Goal: Task Accomplishment & Management: Use online tool/utility

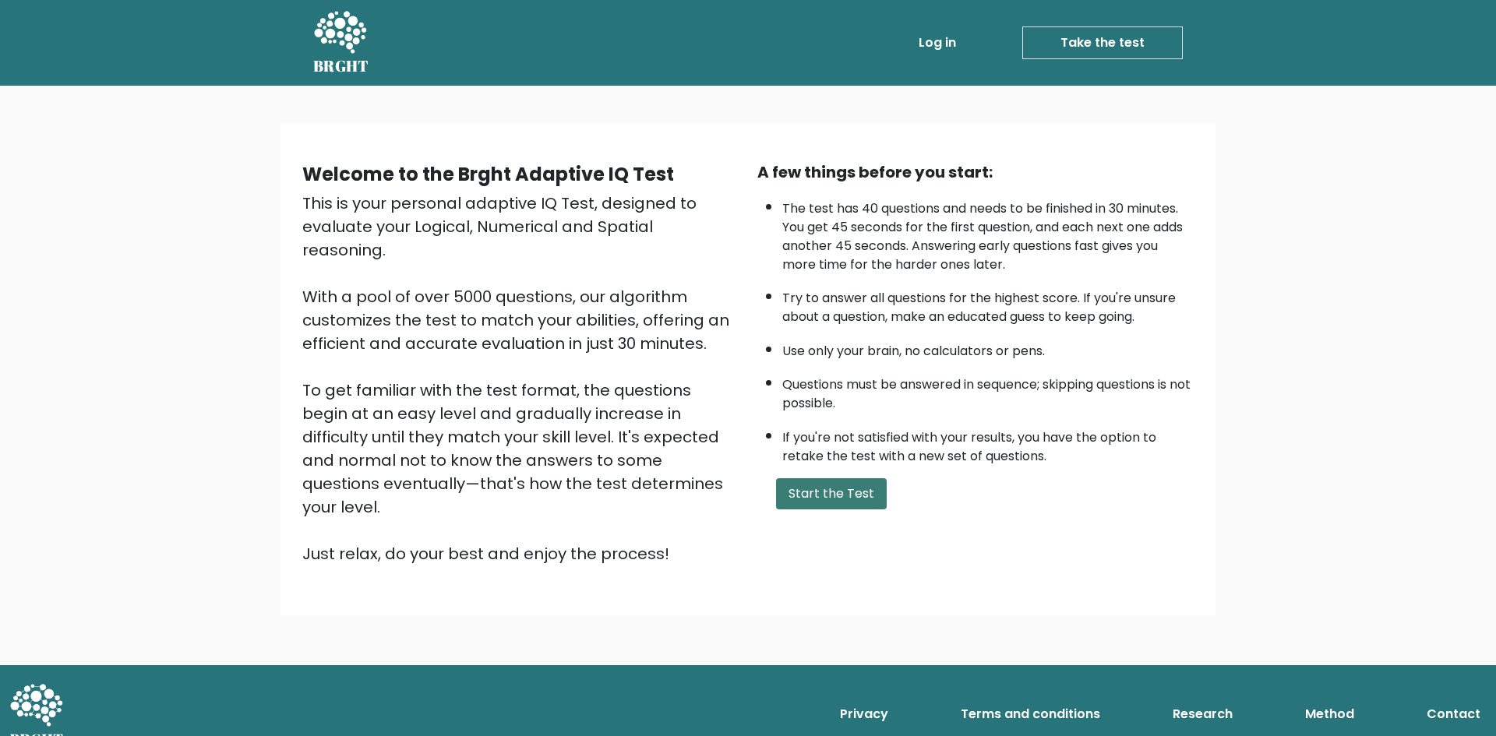
click at [853, 488] on button "Start the Test" at bounding box center [831, 493] width 111 height 31
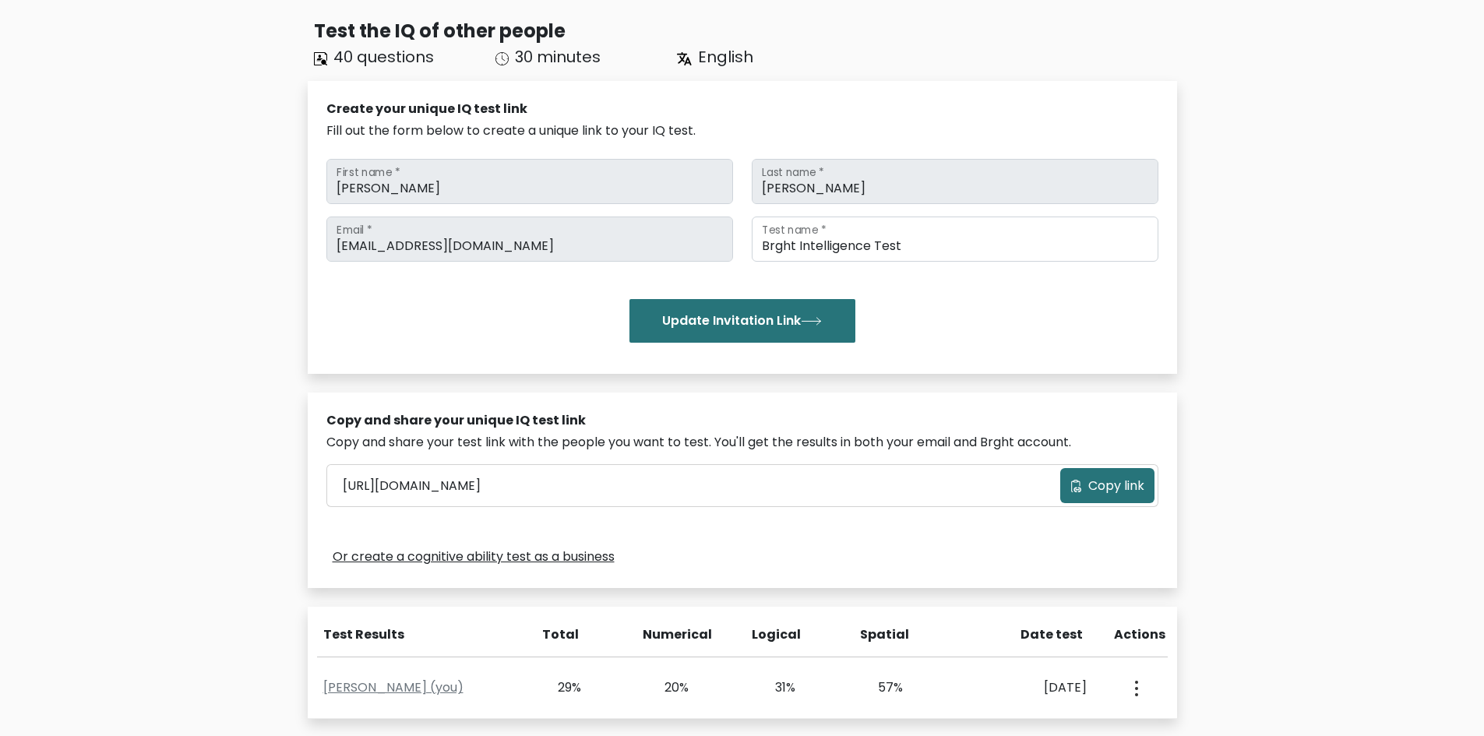
scroll to position [97, 0]
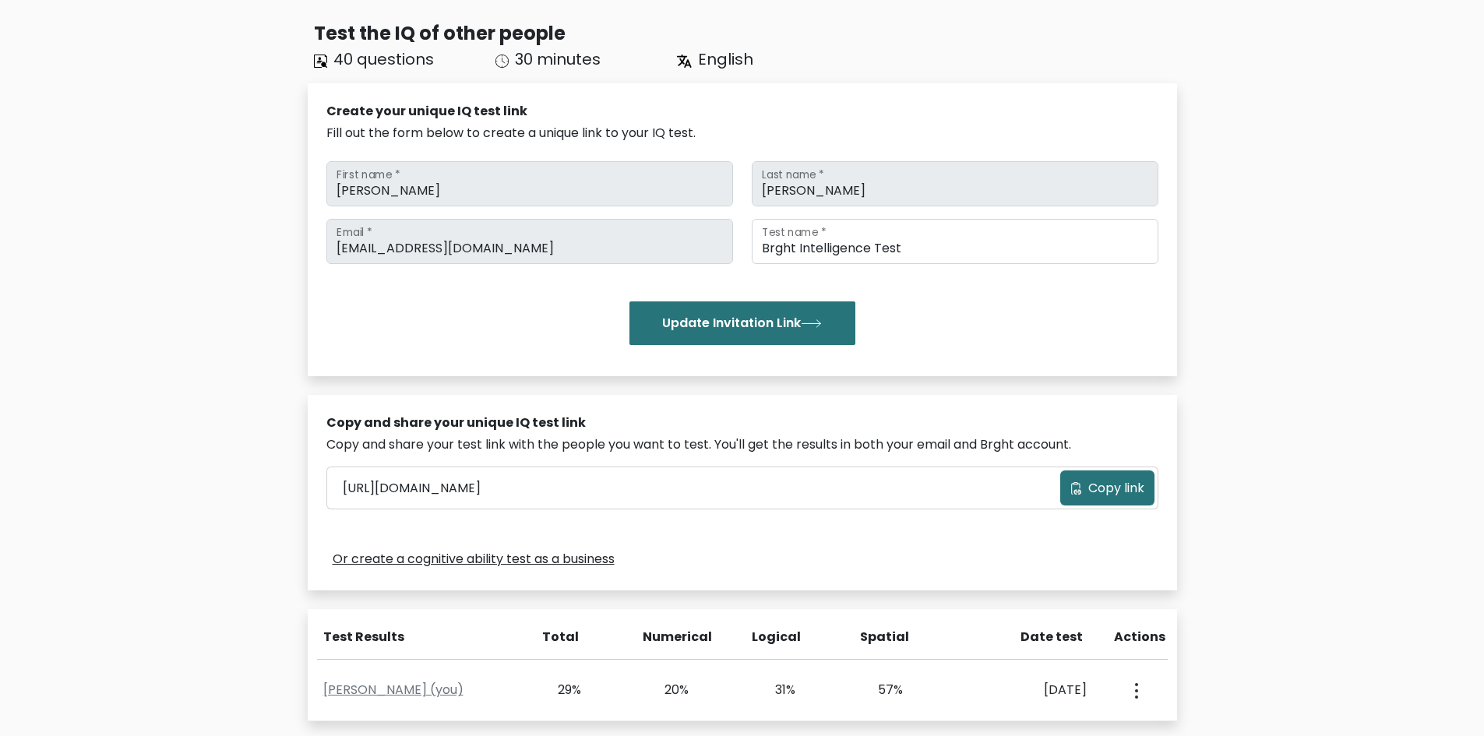
click at [1410, 283] on div "Test the IQ of other people 40 questions 30 minutes English Create your unique …" at bounding box center [742, 429] width 1484 height 883
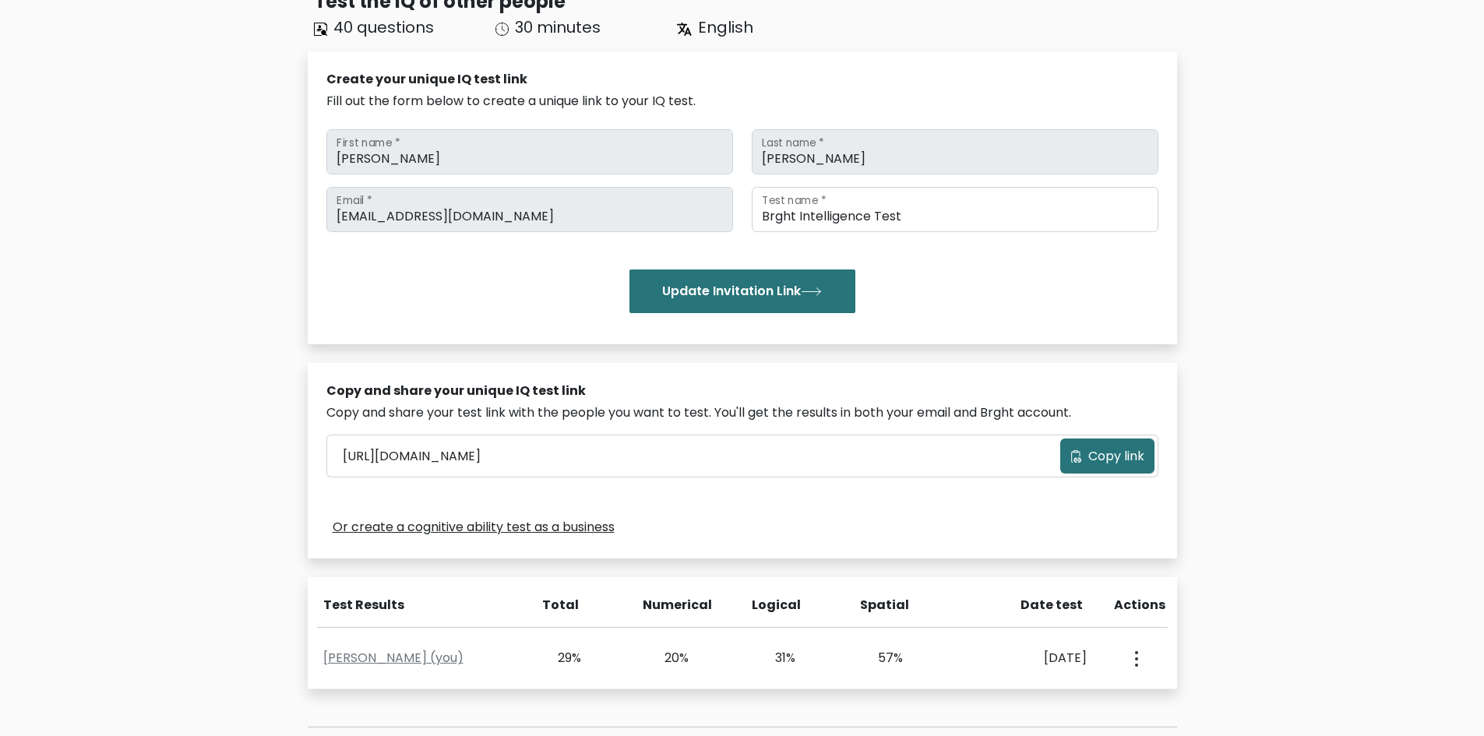
scroll to position [312, 0]
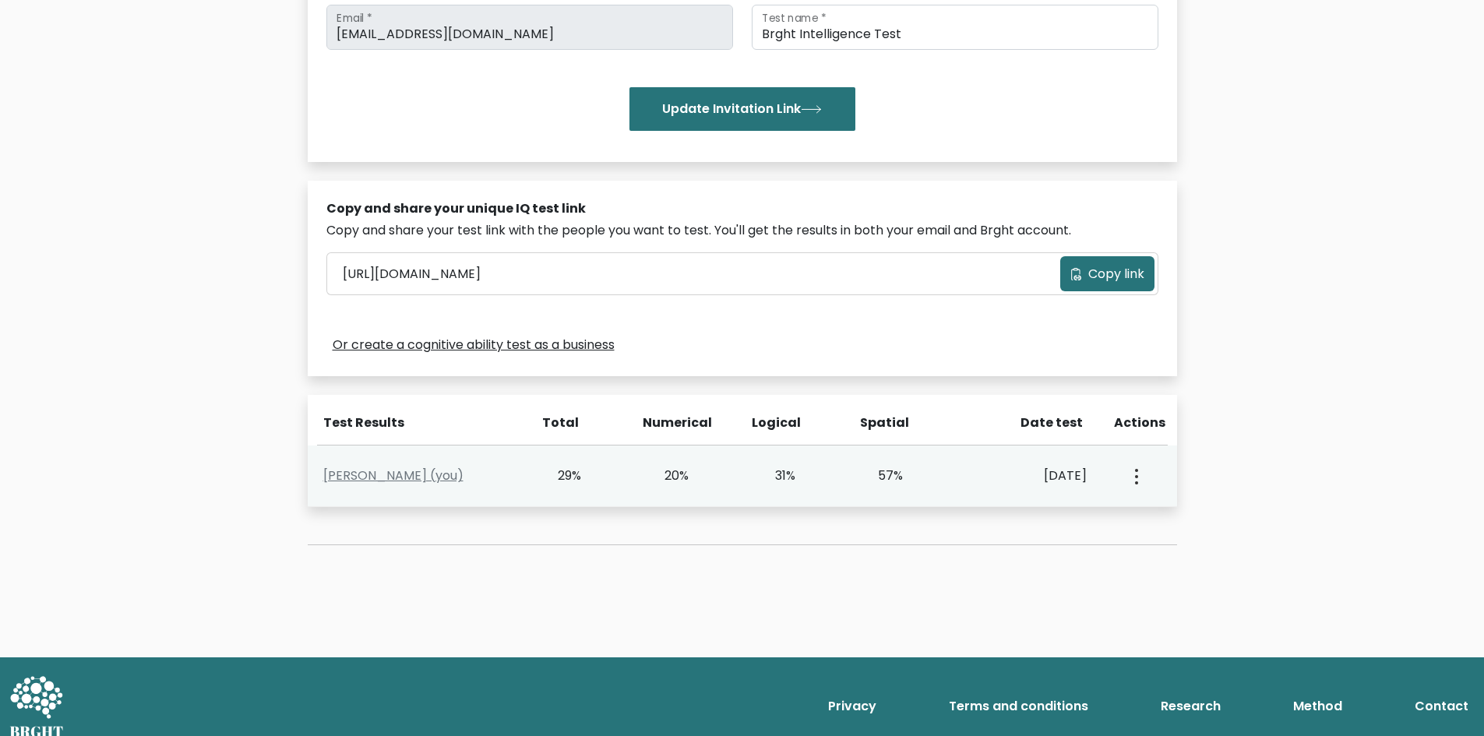
click at [1141, 474] on div "View Profile" at bounding box center [1135, 476] width 53 height 48
click at [1139, 474] on button "button" at bounding box center [1135, 476] width 12 height 48
click at [1158, 518] on link "View Profile" at bounding box center [1191, 521] width 123 height 25
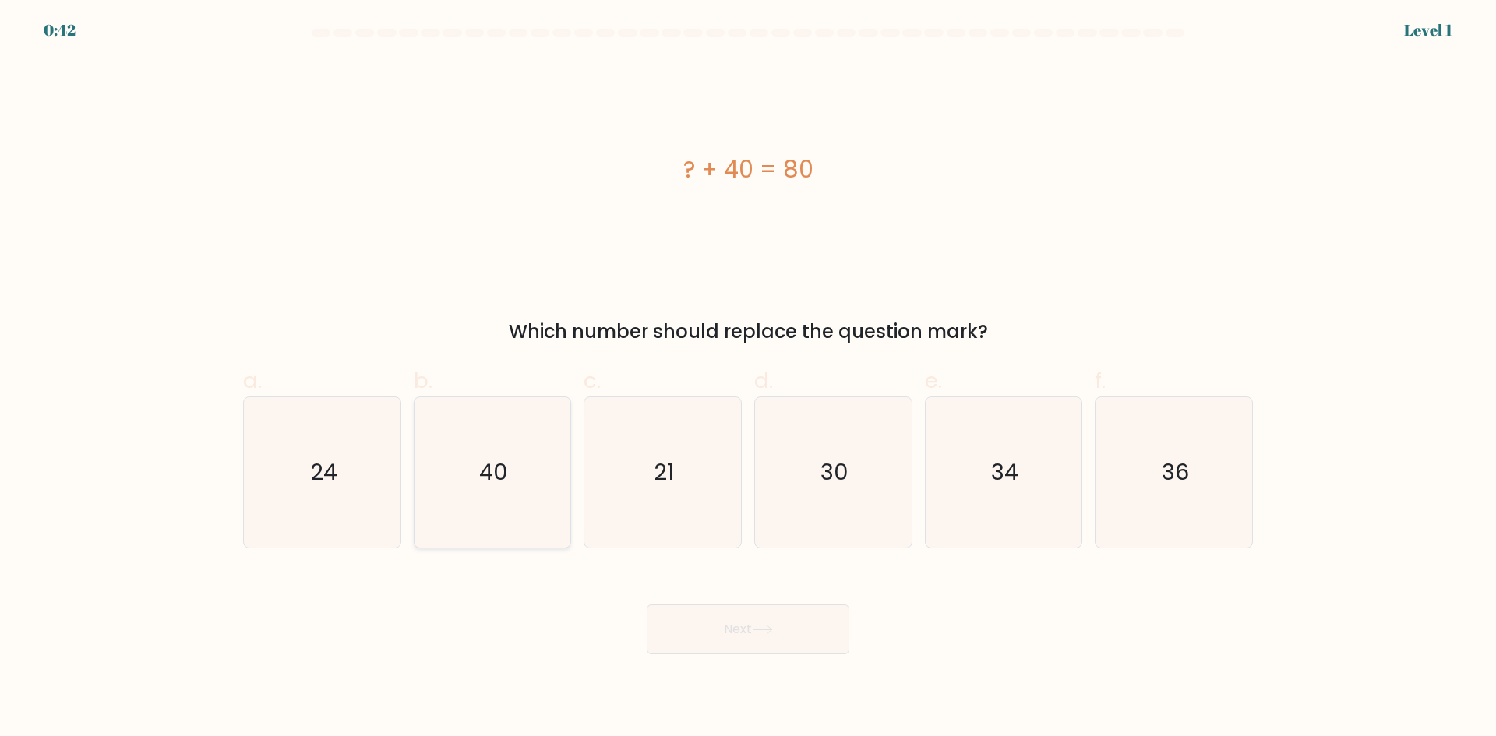
click at [520, 425] on icon "40" at bounding box center [492, 472] width 150 height 150
click at [748, 379] on input "b. 40" at bounding box center [748, 374] width 1 height 10
radio input "true"
click at [735, 605] on button "Next" at bounding box center [748, 630] width 203 height 50
click at [735, 619] on button "Next" at bounding box center [748, 630] width 203 height 50
